Goal: Browse casually: Explore the website without a specific task or goal

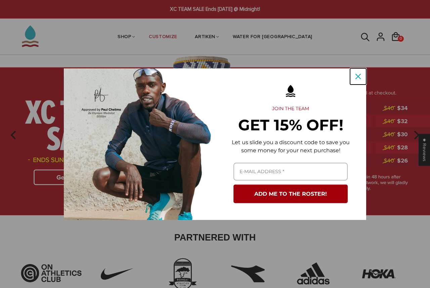
click at [358, 77] on icon "close icon" at bounding box center [358, 76] width 5 height 5
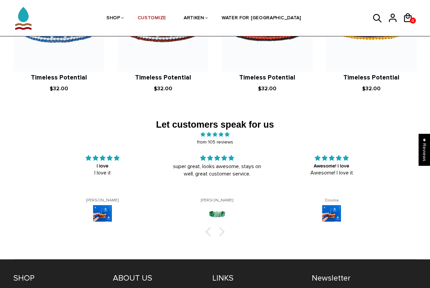
scroll to position [891, 0]
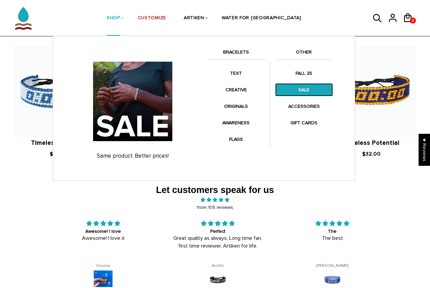
click at [297, 90] on link "SALE" at bounding box center [304, 89] width 58 height 13
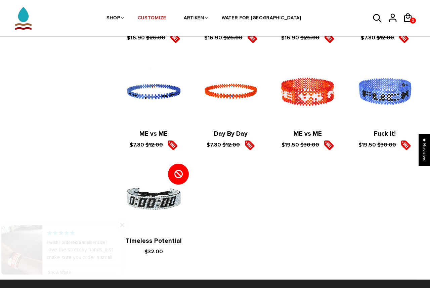
scroll to position [923, 0]
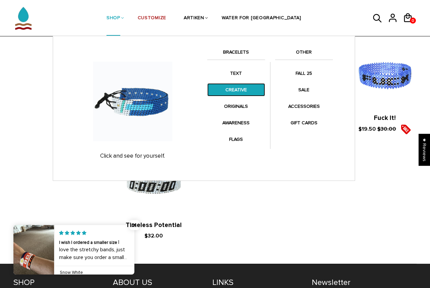
click at [231, 90] on link "CREATIVE" at bounding box center [236, 89] width 58 height 13
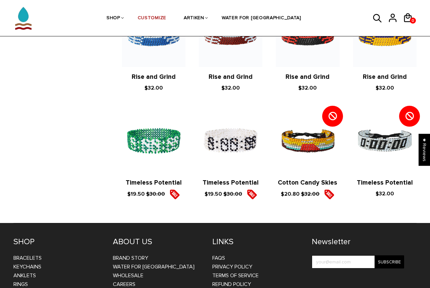
scroll to position [728, 0]
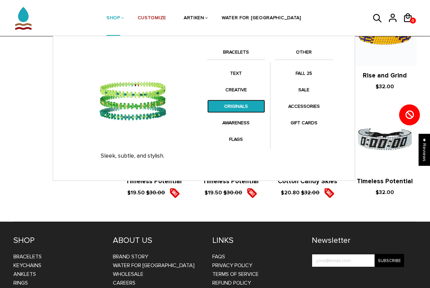
click at [238, 106] on link "ORIGINALS" at bounding box center [236, 106] width 58 height 13
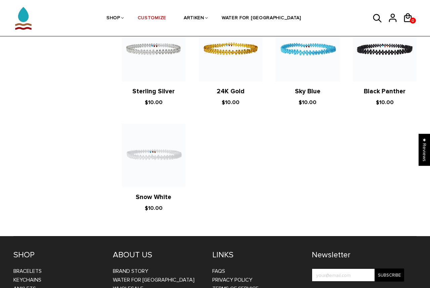
scroll to position [628, 0]
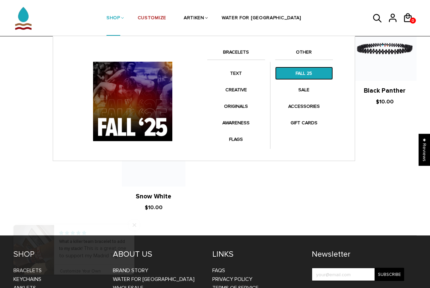
click at [313, 72] on link "FALL 25" at bounding box center [304, 73] width 58 height 13
